Goal: Obtain resource: Obtain resource

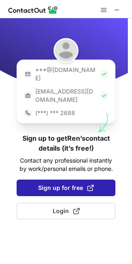
click at [51, 184] on span "Sign up for free" at bounding box center [65, 188] width 55 height 8
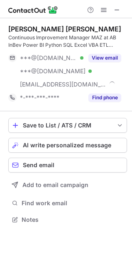
scroll to position [214, 132]
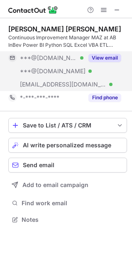
click at [106, 60] on button "View email" at bounding box center [104, 58] width 33 height 8
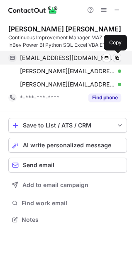
click at [118, 58] on span at bounding box center [116, 58] width 7 height 7
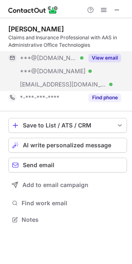
click at [99, 57] on button "View email" at bounding box center [104, 58] width 33 height 8
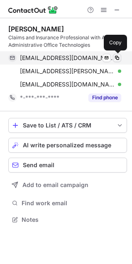
click at [120, 58] on span at bounding box center [116, 58] width 7 height 7
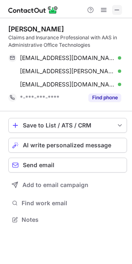
click at [118, 13] on span at bounding box center [116, 10] width 7 height 7
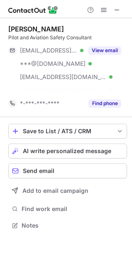
scroll to position [206, 132]
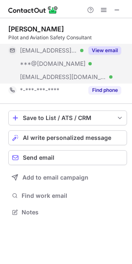
click at [93, 48] on button "View email" at bounding box center [104, 50] width 33 height 8
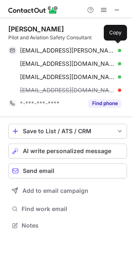
scroll to position [220, 132]
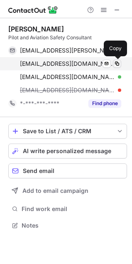
click at [116, 64] on span at bounding box center [116, 63] width 7 height 7
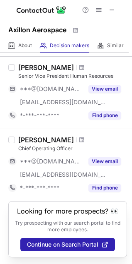
scroll to position [660, 0]
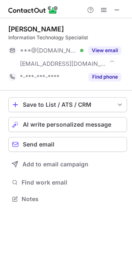
scroll to position [193, 132]
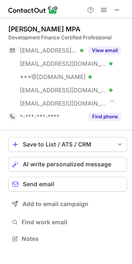
scroll to position [233, 132]
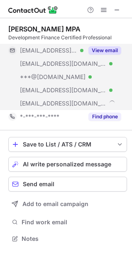
click at [102, 48] on button "View email" at bounding box center [104, 50] width 33 height 8
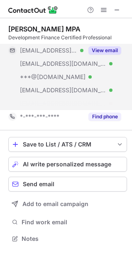
scroll to position [220, 132]
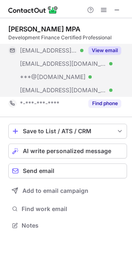
click at [102, 48] on button "View email" at bounding box center [104, 50] width 33 height 8
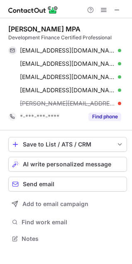
scroll to position [233, 132]
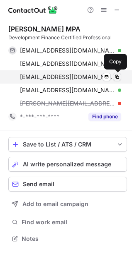
click at [118, 73] on button at bounding box center [117, 77] width 8 height 8
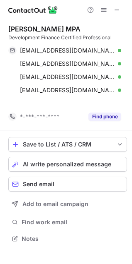
scroll to position [220, 132]
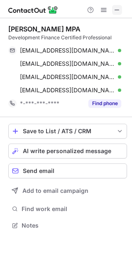
click at [116, 11] on span at bounding box center [116, 10] width 7 height 7
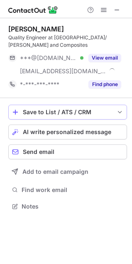
scroll to position [201, 132]
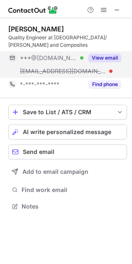
click at [97, 58] on button "View email" at bounding box center [104, 58] width 33 height 8
click at [97, 58] on div "***@[DOMAIN_NAME]" at bounding box center [70, 57] width 101 height 7
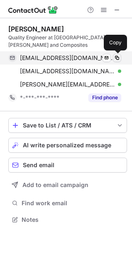
scroll to position [214, 132]
click at [118, 56] on span at bounding box center [116, 58] width 7 height 7
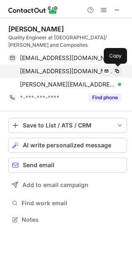
click at [115, 70] on span at bounding box center [116, 71] width 7 height 7
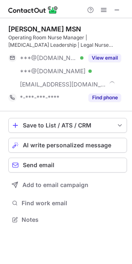
scroll to position [214, 132]
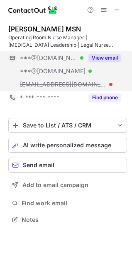
click at [99, 55] on button "View email" at bounding box center [104, 58] width 33 height 8
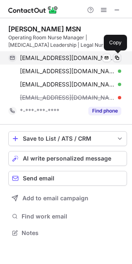
click at [116, 59] on span at bounding box center [116, 58] width 7 height 7
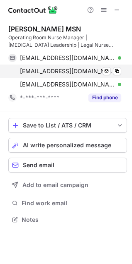
scroll to position [214, 132]
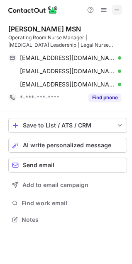
click at [113, 7] on span at bounding box center [116, 10] width 7 height 7
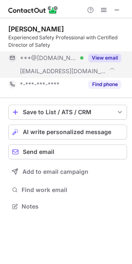
scroll to position [201, 132]
click at [107, 58] on button "View email" at bounding box center [104, 58] width 33 height 8
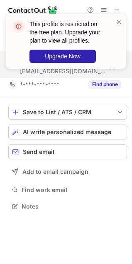
click at [108, 55] on div "This profile is restricted on the free plan. Upgrade your plan to view all prof…" at bounding box center [66, 132] width 132 height 264
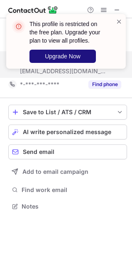
click at [53, 58] on span "Upgrade Now" at bounding box center [63, 56] width 36 height 7
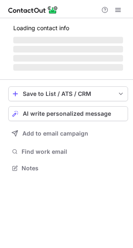
scroll to position [4, 4]
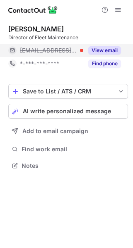
click at [106, 45] on div "View email" at bounding box center [102, 50] width 38 height 13
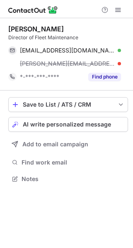
scroll to position [173, 132]
